Goal: Transaction & Acquisition: Purchase product/service

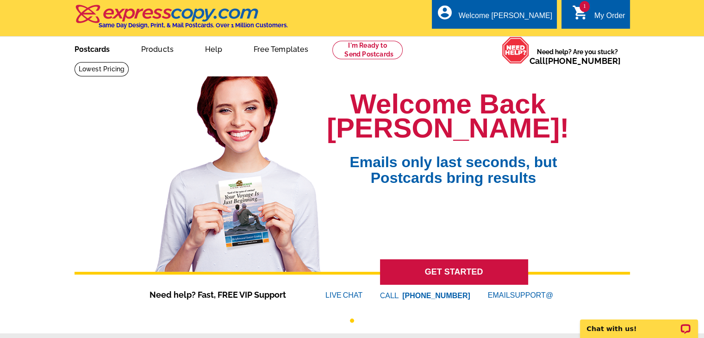
click at [94, 53] on link "Postcards" at bounding box center [92, 48] width 65 height 22
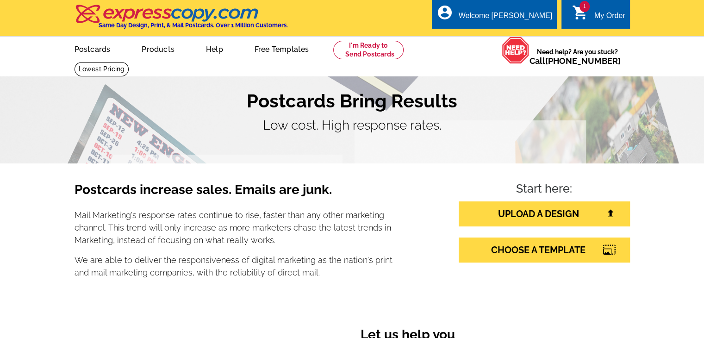
click at [597, 10] on link "1 shopping_cart My Order" at bounding box center [598, 16] width 53 height 12
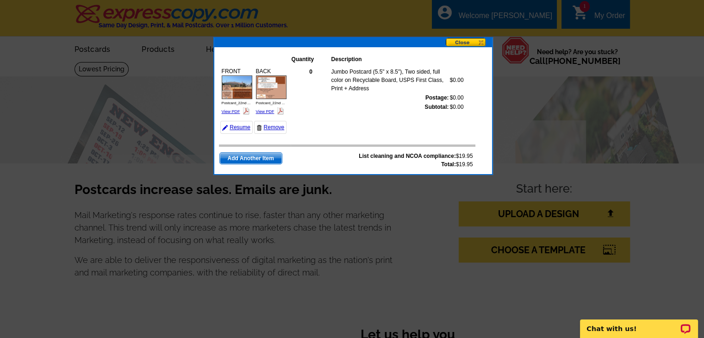
click at [260, 156] on span "Add Another Item" at bounding box center [251, 158] width 62 height 11
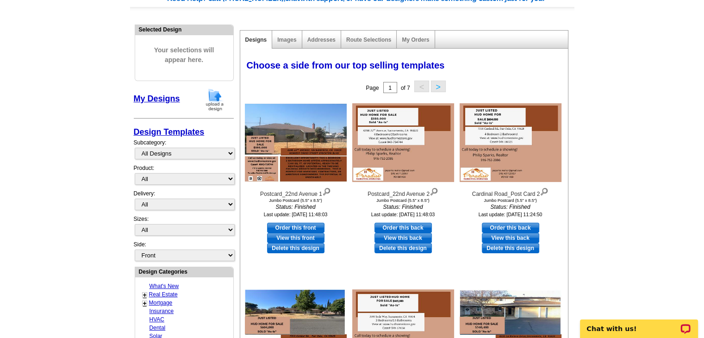
scroll to position [93, 0]
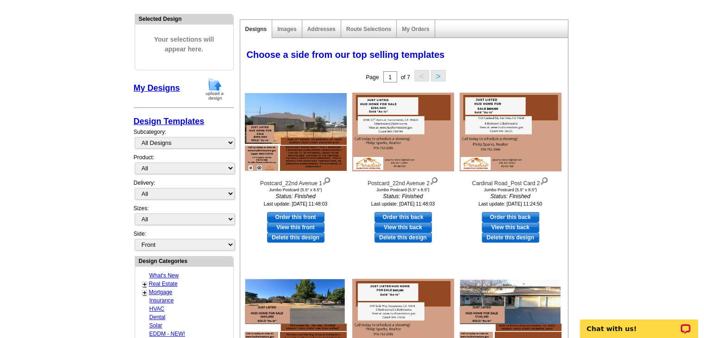
click at [215, 87] on img at bounding box center [215, 89] width 24 height 24
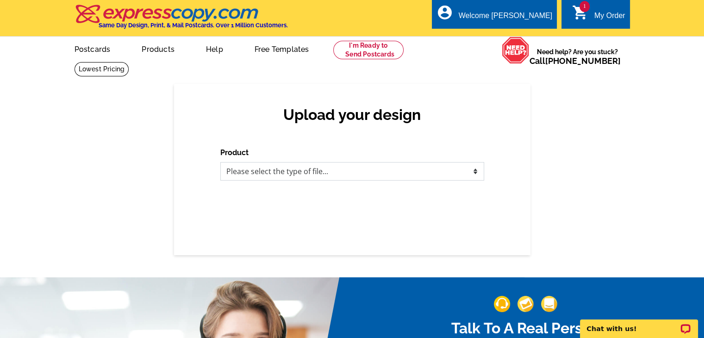
click at [467, 174] on select "Please select the type of file... Postcards Business Cards Letters and flyers G…" at bounding box center [352, 171] width 264 height 19
select select "1"
click at [220, 162] on select "Please select the type of file... Postcards Business Cards Letters and flyers G…" at bounding box center [352, 171] width 264 height 19
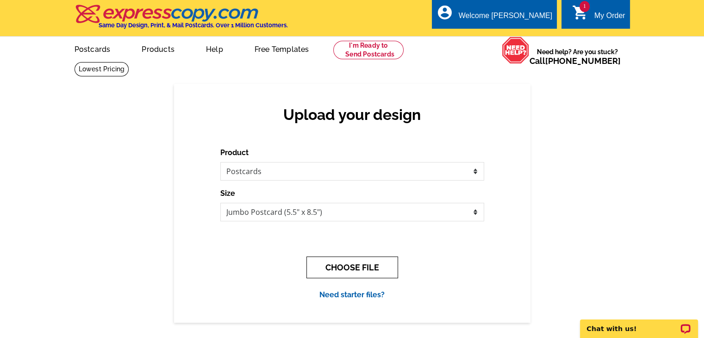
click at [344, 271] on button "CHOOSE FILE" at bounding box center [352, 267] width 92 height 22
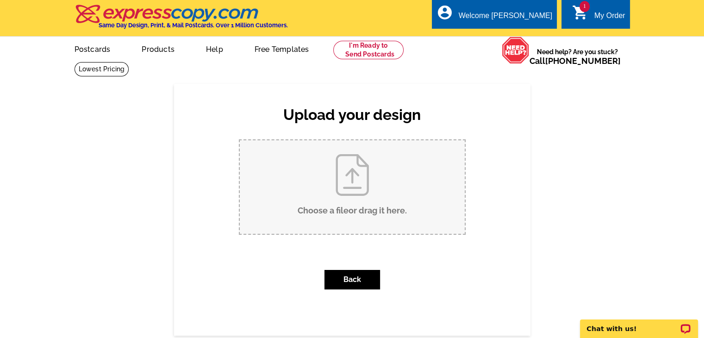
click at [344, 174] on input "Choose a file or drag it here ." at bounding box center [352, 186] width 225 height 93
type input "C:\fakepath\Bostcaslte Post Card.pdf"
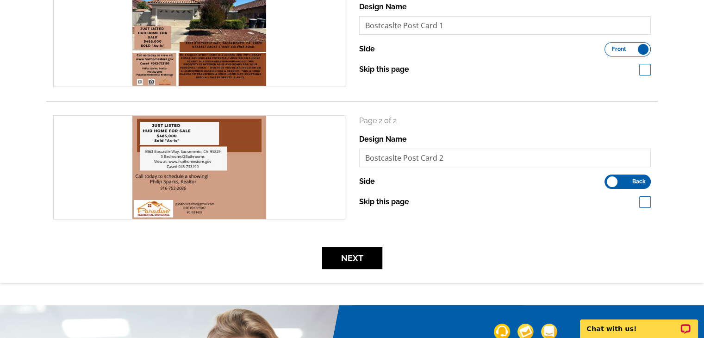
scroll to position [185, 0]
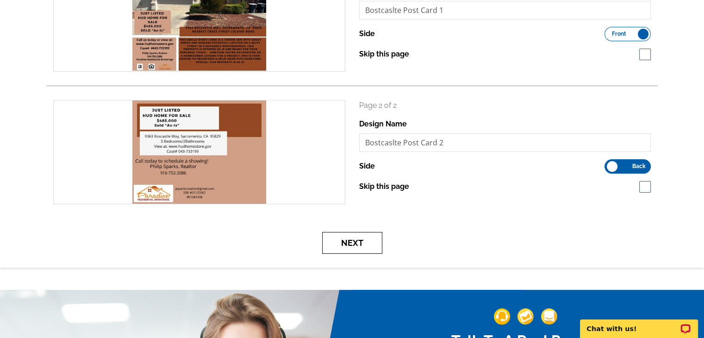
click at [346, 241] on button "Next" at bounding box center [352, 243] width 60 height 22
